Goal: Find specific page/section: Find specific page/section

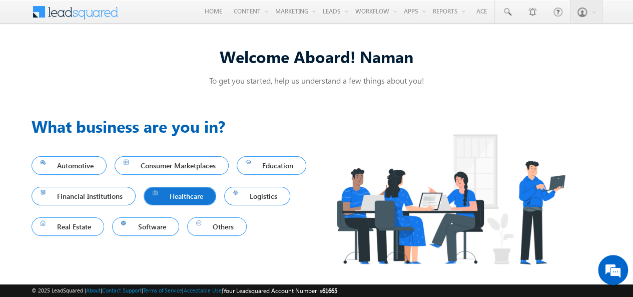
click at [177, 201] on span "Healthcare" at bounding box center [180, 196] width 55 height 14
click at [186, 194] on span "Healthcare" at bounding box center [180, 196] width 55 height 14
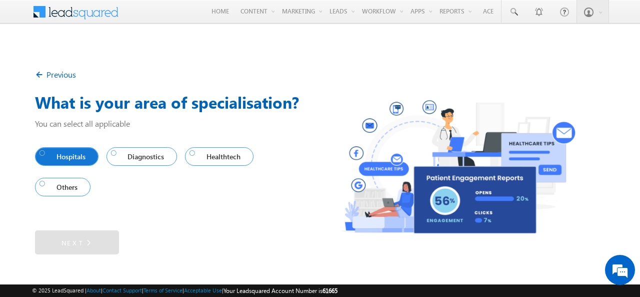
click at [54, 156] on span "Hospitals" at bounding box center [65, 157] width 50 height 14
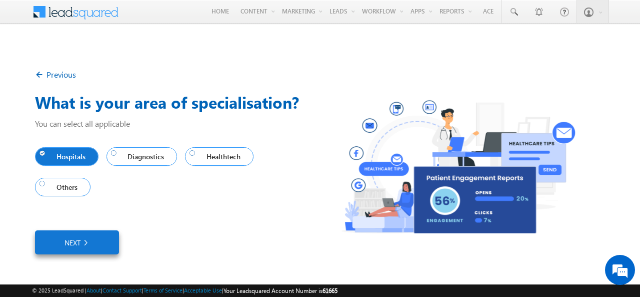
click at [44, 156] on div at bounding box center [43, 153] width 6 height 6
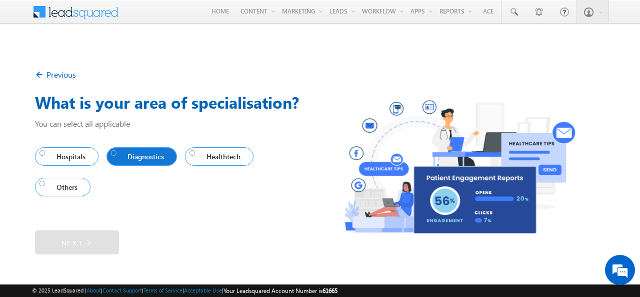
click at [115, 152] on div at bounding box center [114, 153] width 6 height 6
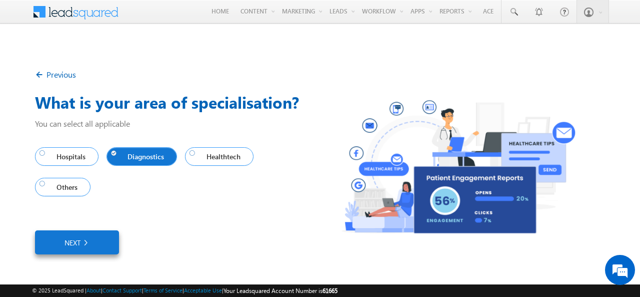
click at [97, 235] on link "Next" at bounding box center [77, 242] width 84 height 24
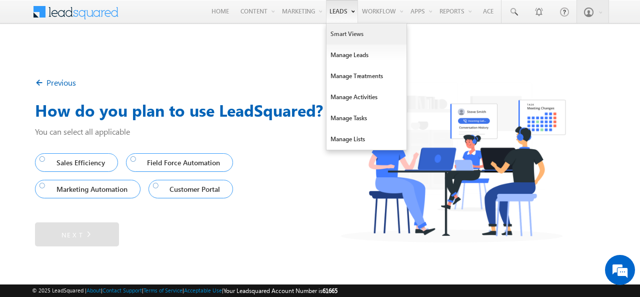
click at [340, 33] on link "Smart Views" at bounding box center [367, 34] width 80 height 21
